Goal: Information Seeking & Learning: Learn about a topic

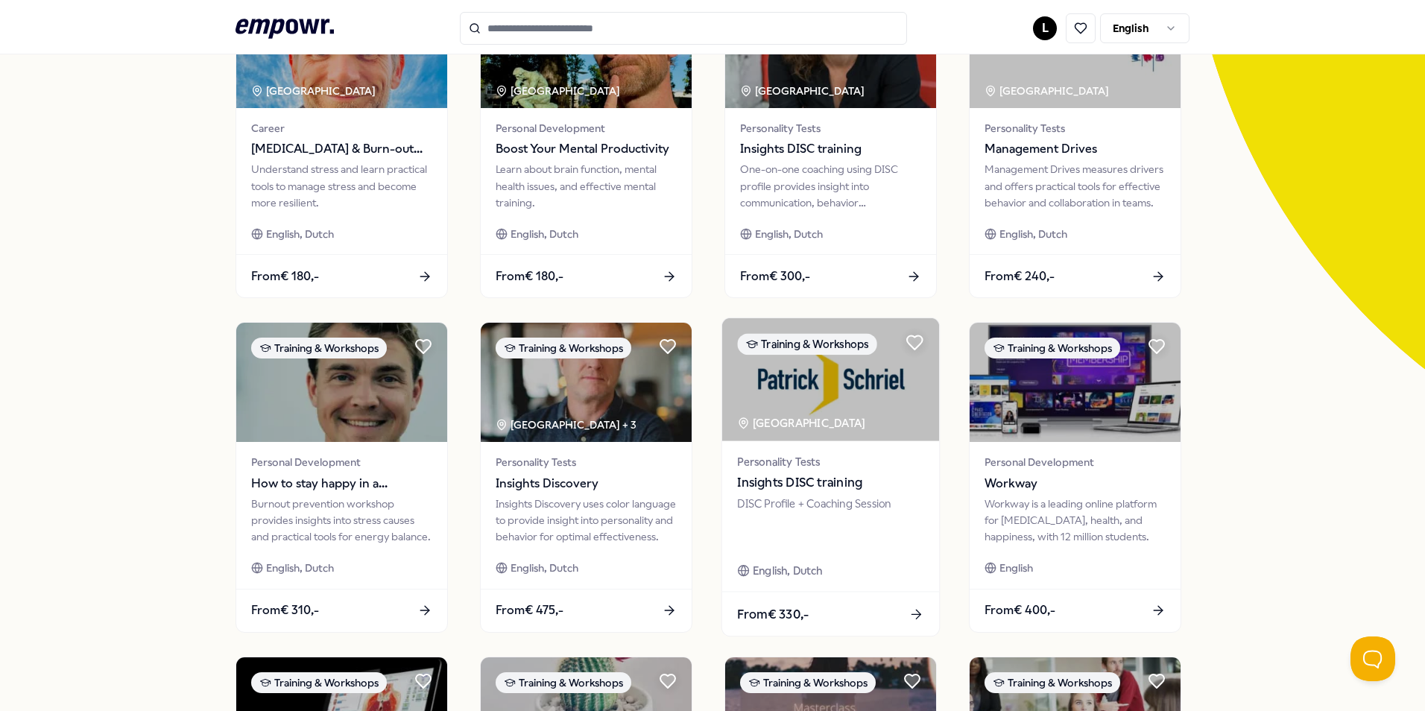
scroll to position [75, 0]
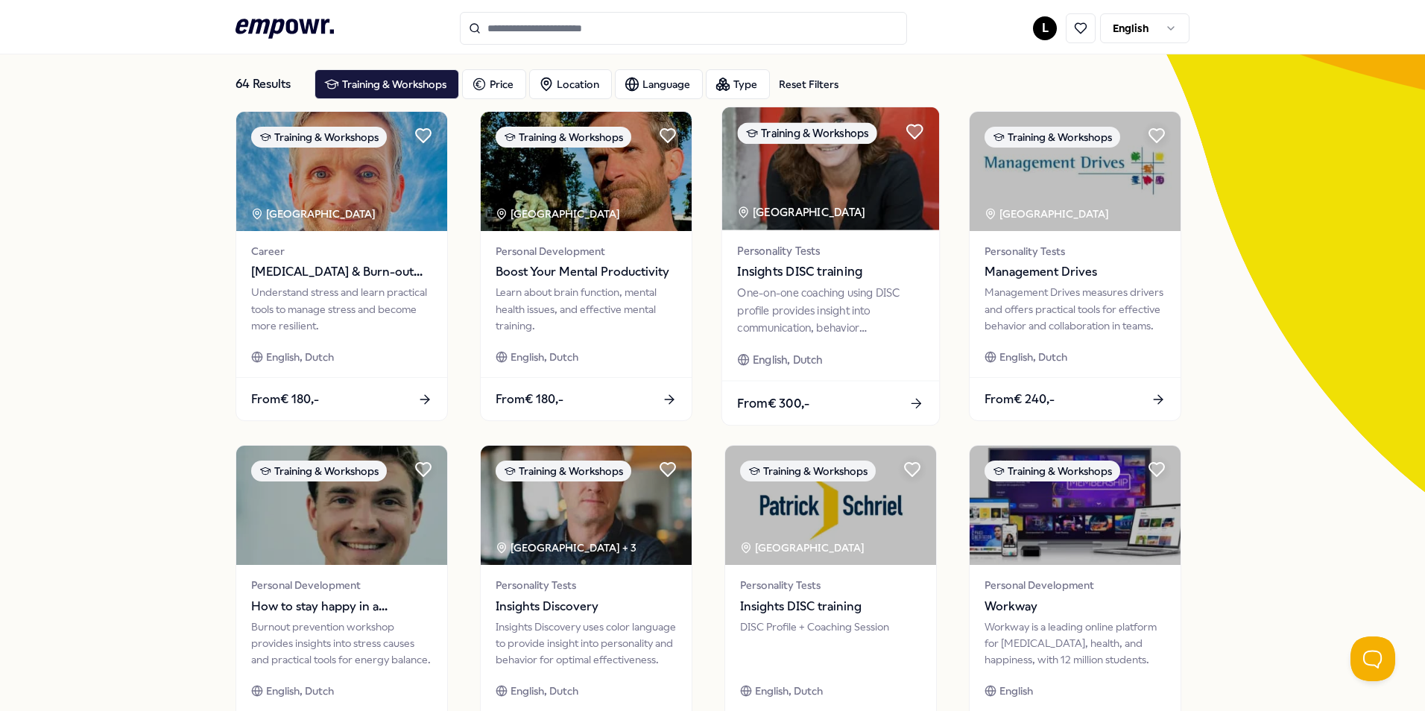
click at [774, 310] on div "One-on-one coaching using DISC profile provides insight into communication, beh…" at bounding box center [830, 310] width 186 height 51
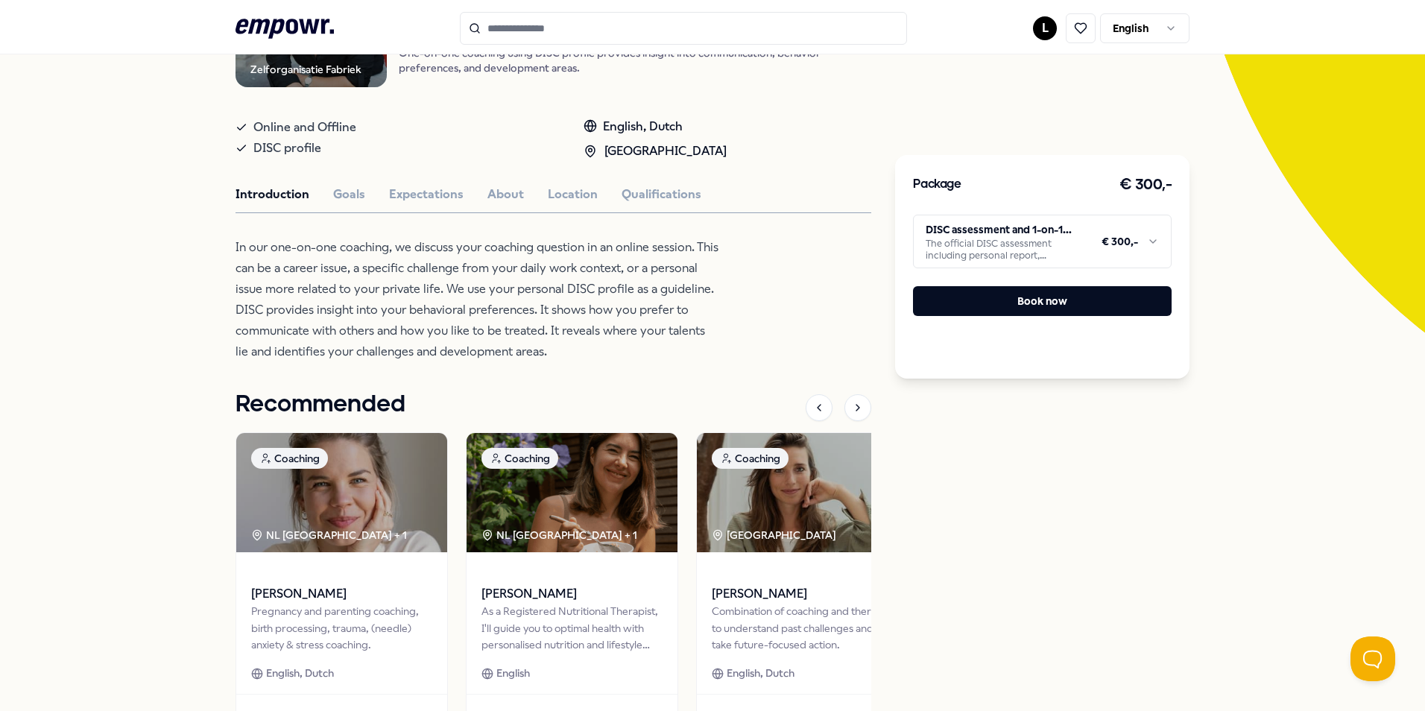
scroll to position [224, 0]
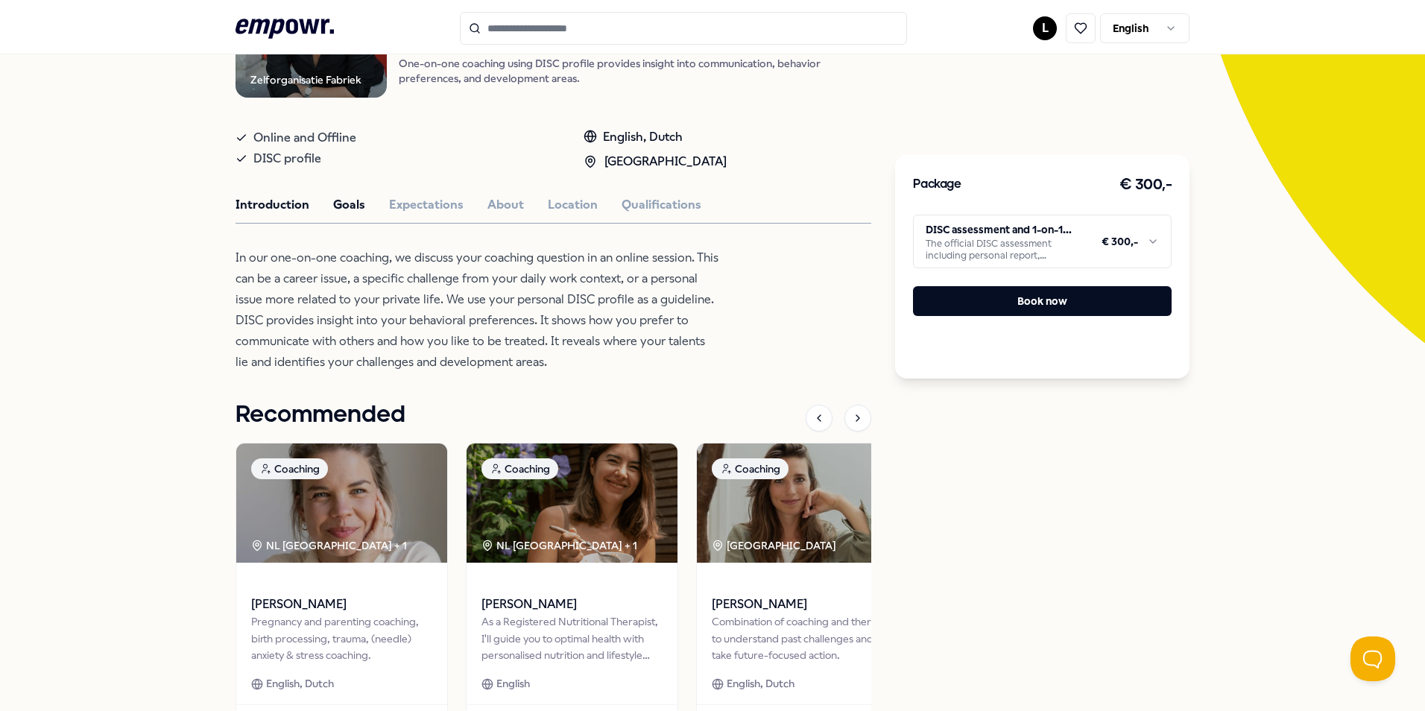
click at [344, 213] on button "Goals" at bounding box center [349, 204] width 32 height 19
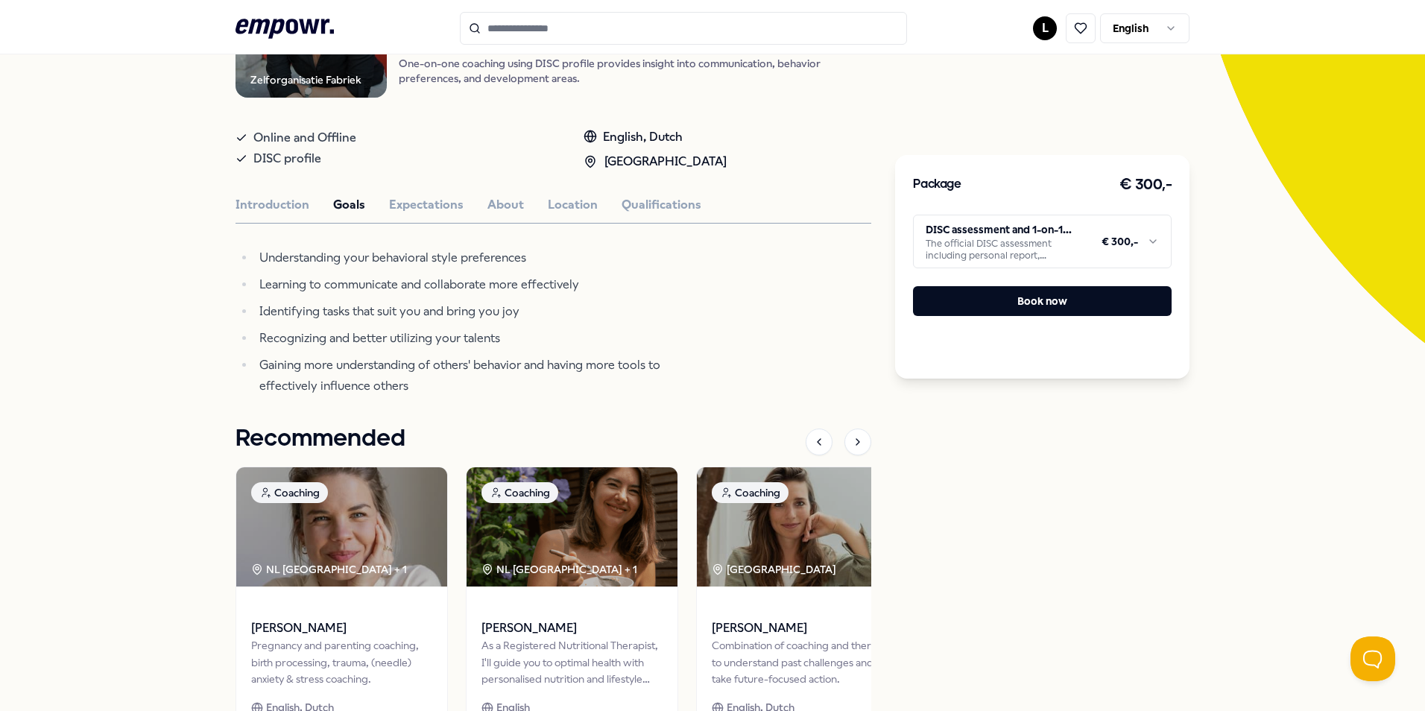
click at [282, 303] on li "Identifying tasks that suit you and bring you joy" at bounding box center [487, 311] width 465 height 21
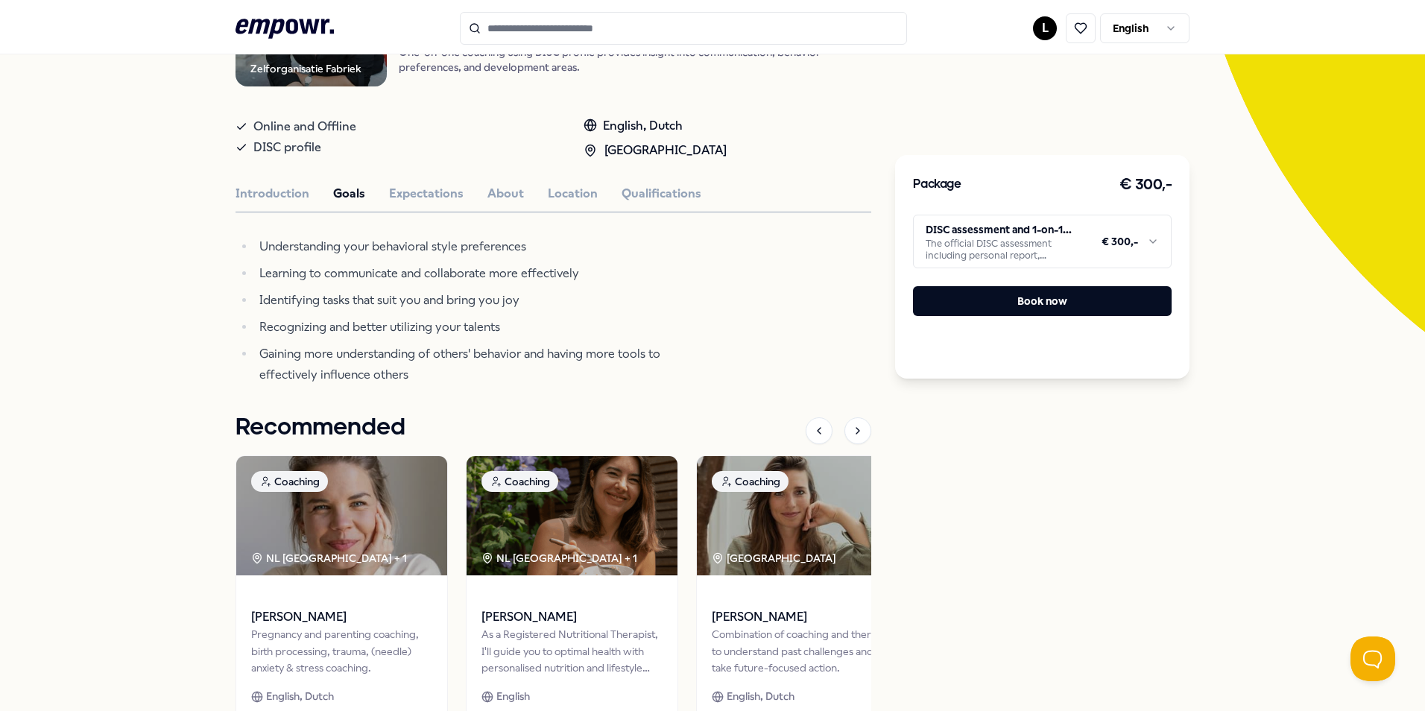
scroll to position [110, 0]
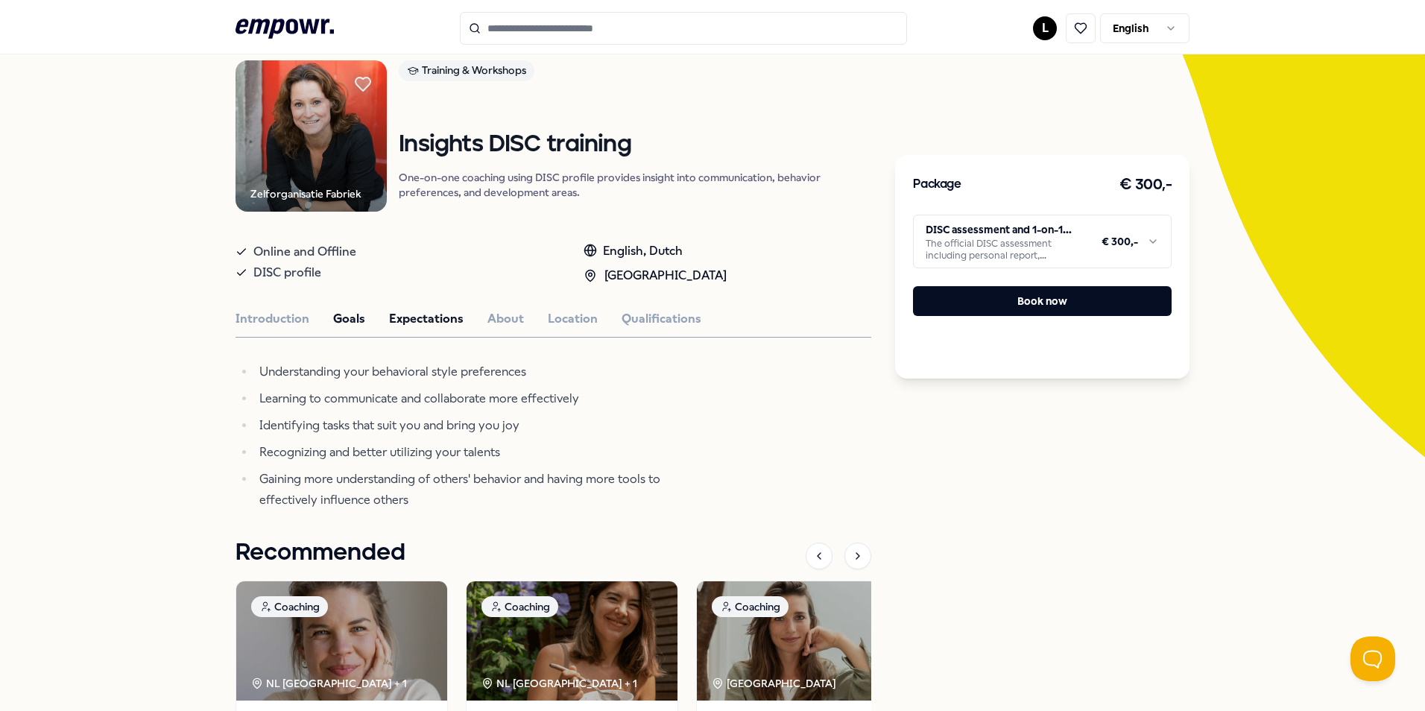
click at [420, 321] on button "Expectations" at bounding box center [426, 318] width 75 height 19
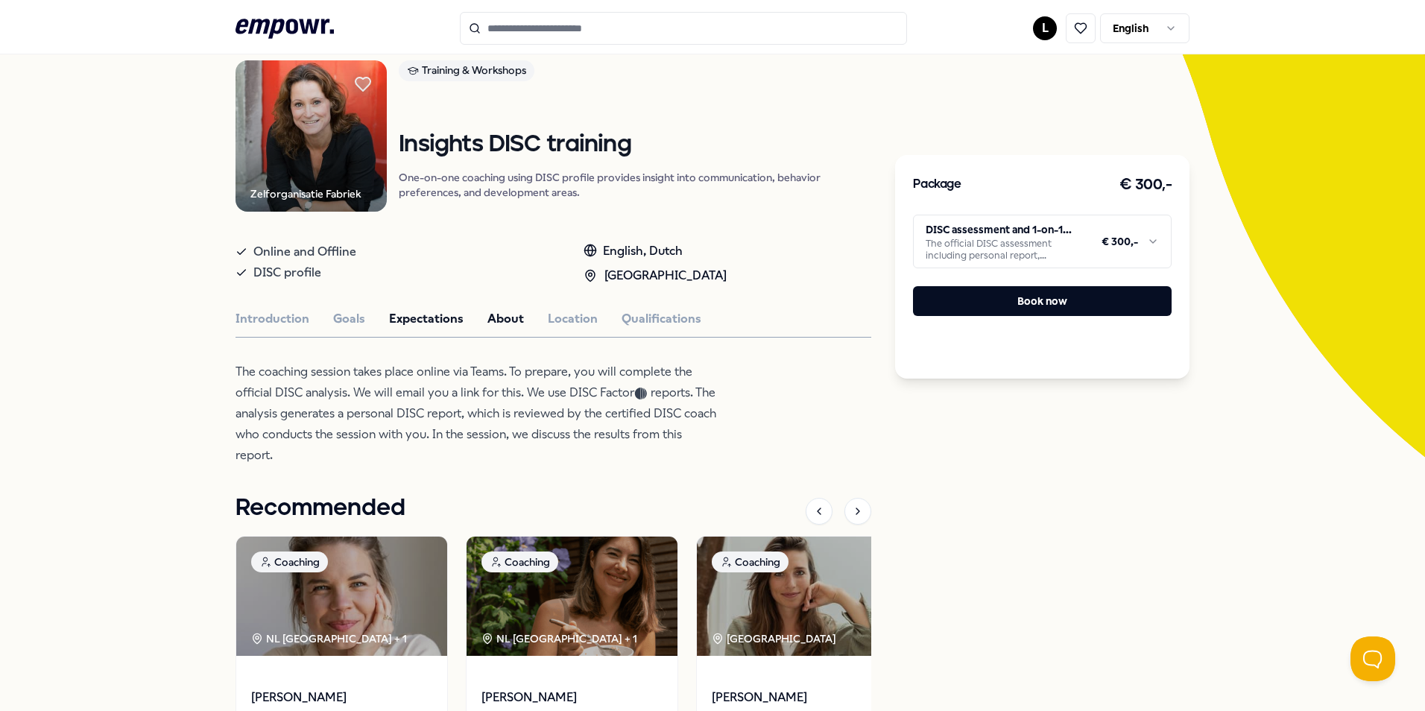
click at [502, 322] on button "About" at bounding box center [505, 318] width 37 height 19
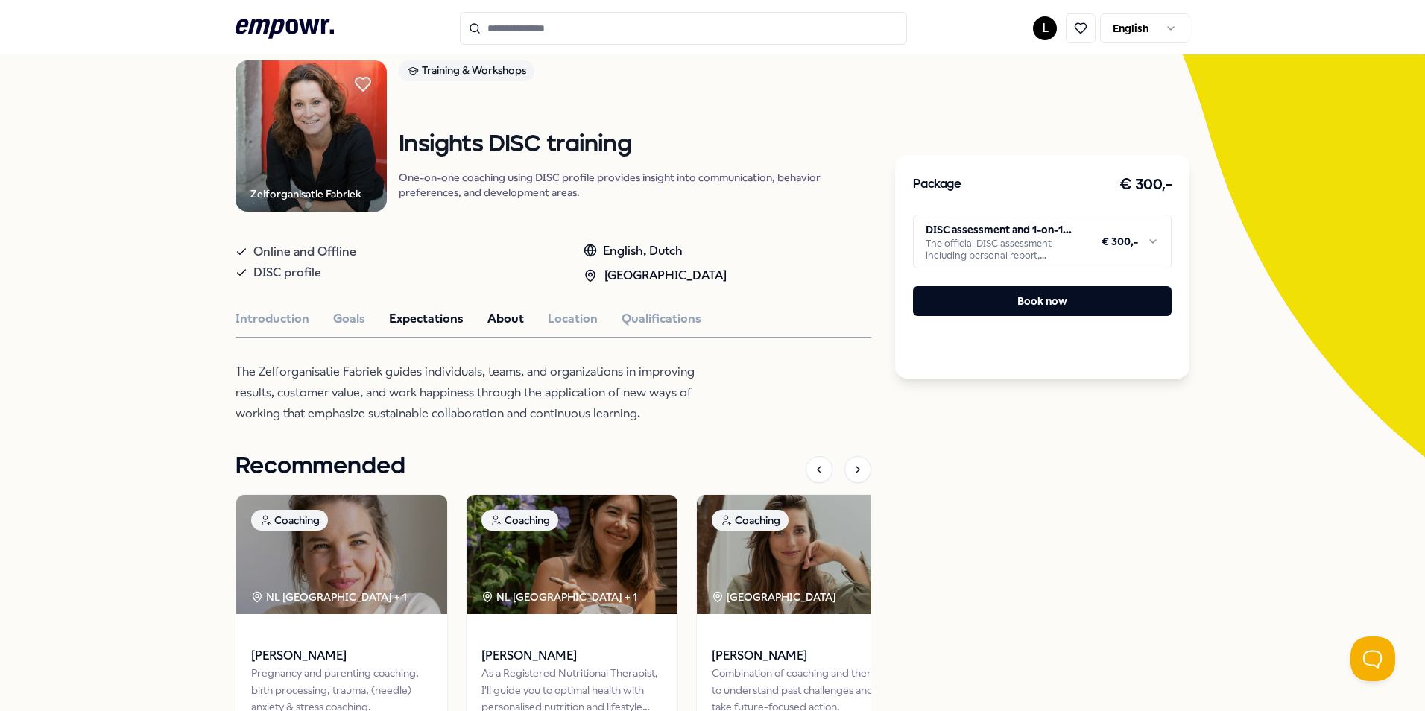
click at [439, 322] on button "Expectations" at bounding box center [426, 318] width 75 height 19
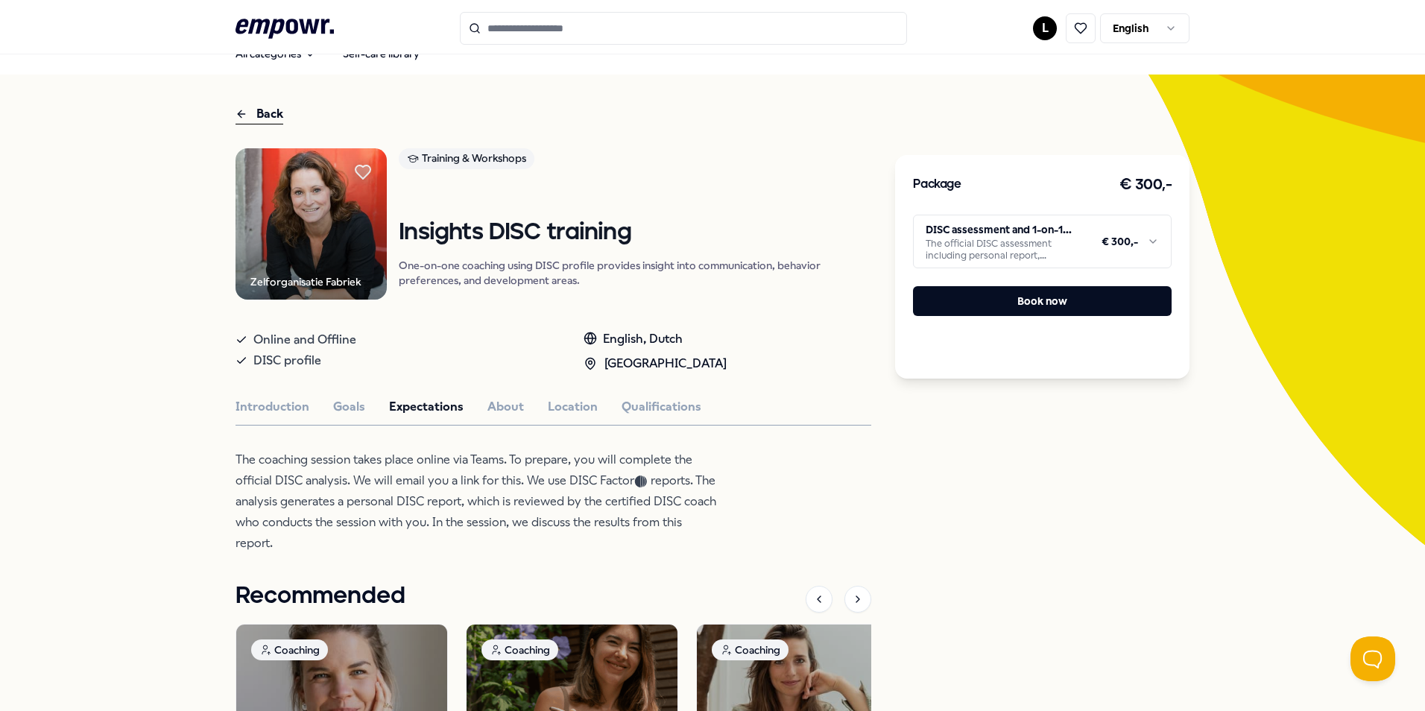
scroll to position [0, 0]
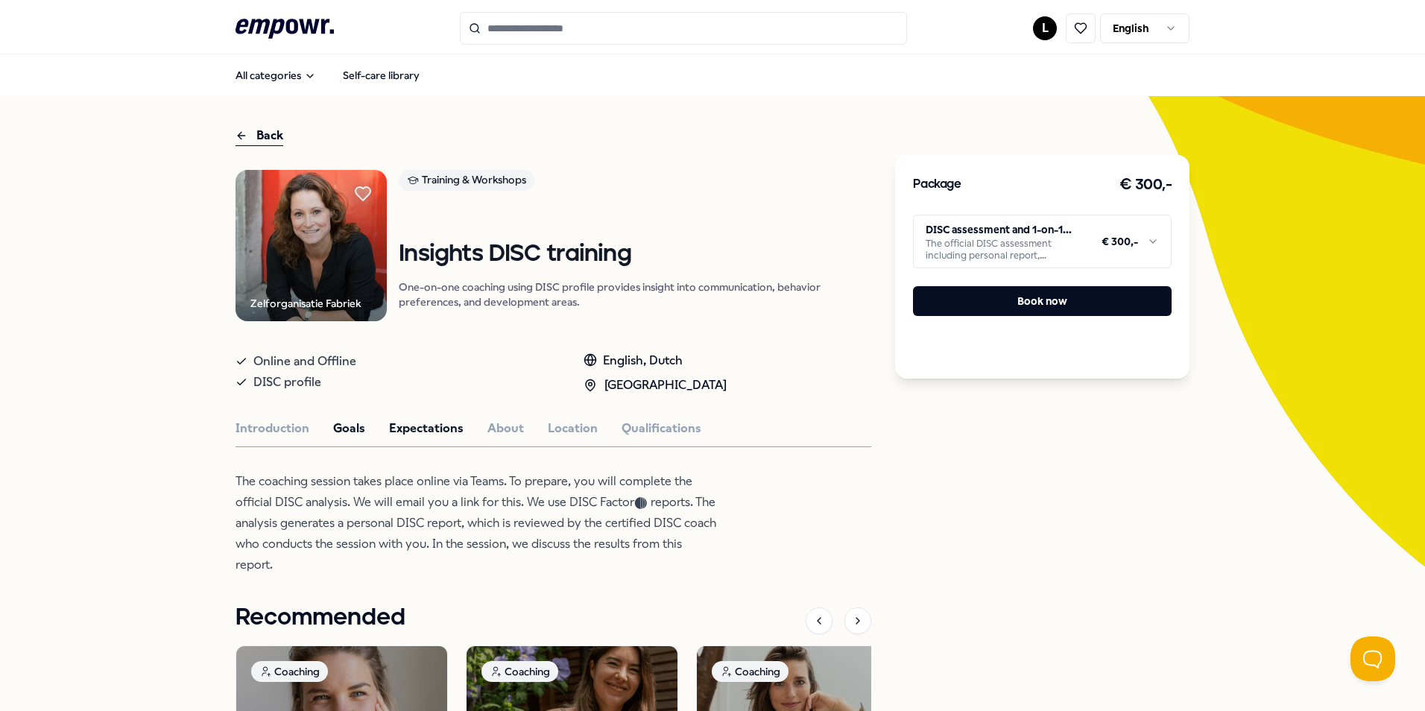
click at [335, 426] on button "Goals" at bounding box center [349, 428] width 32 height 19
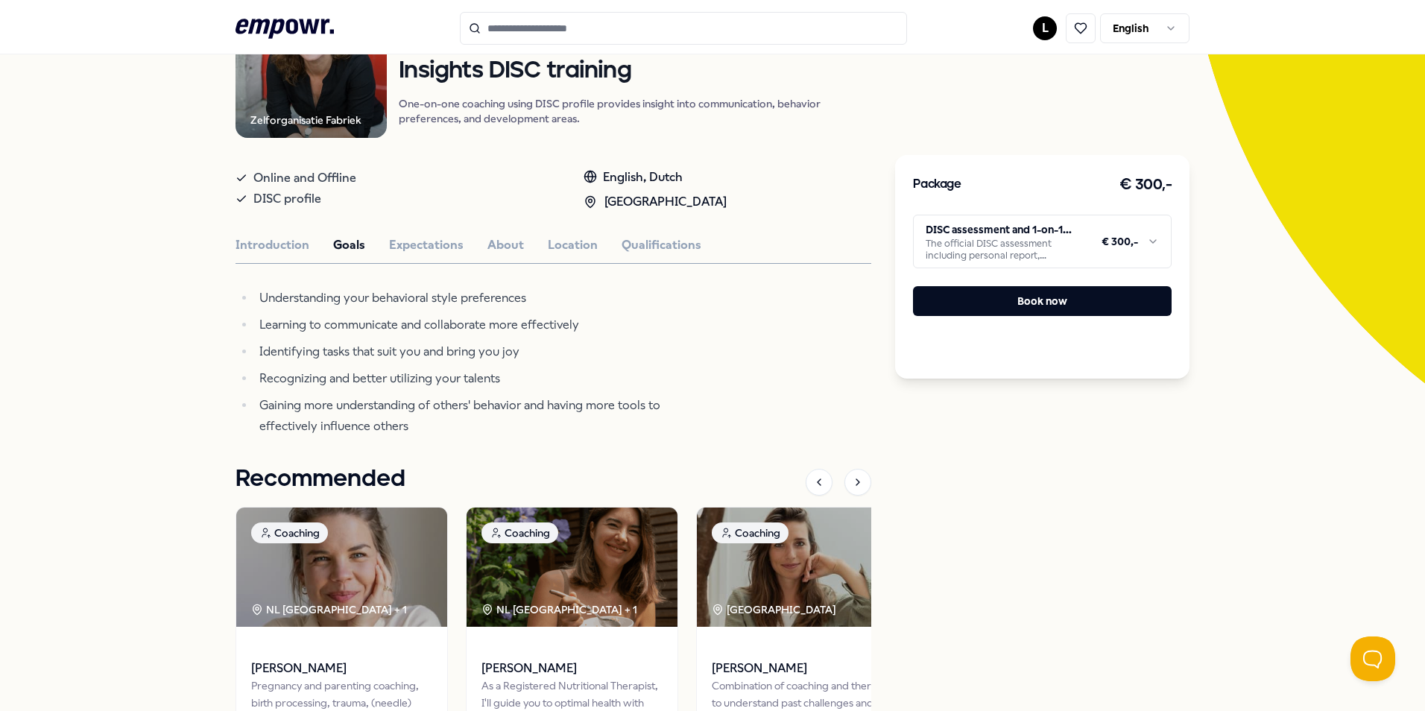
scroll to position [149, 0]
